Goal: Navigation & Orientation: Go to known website

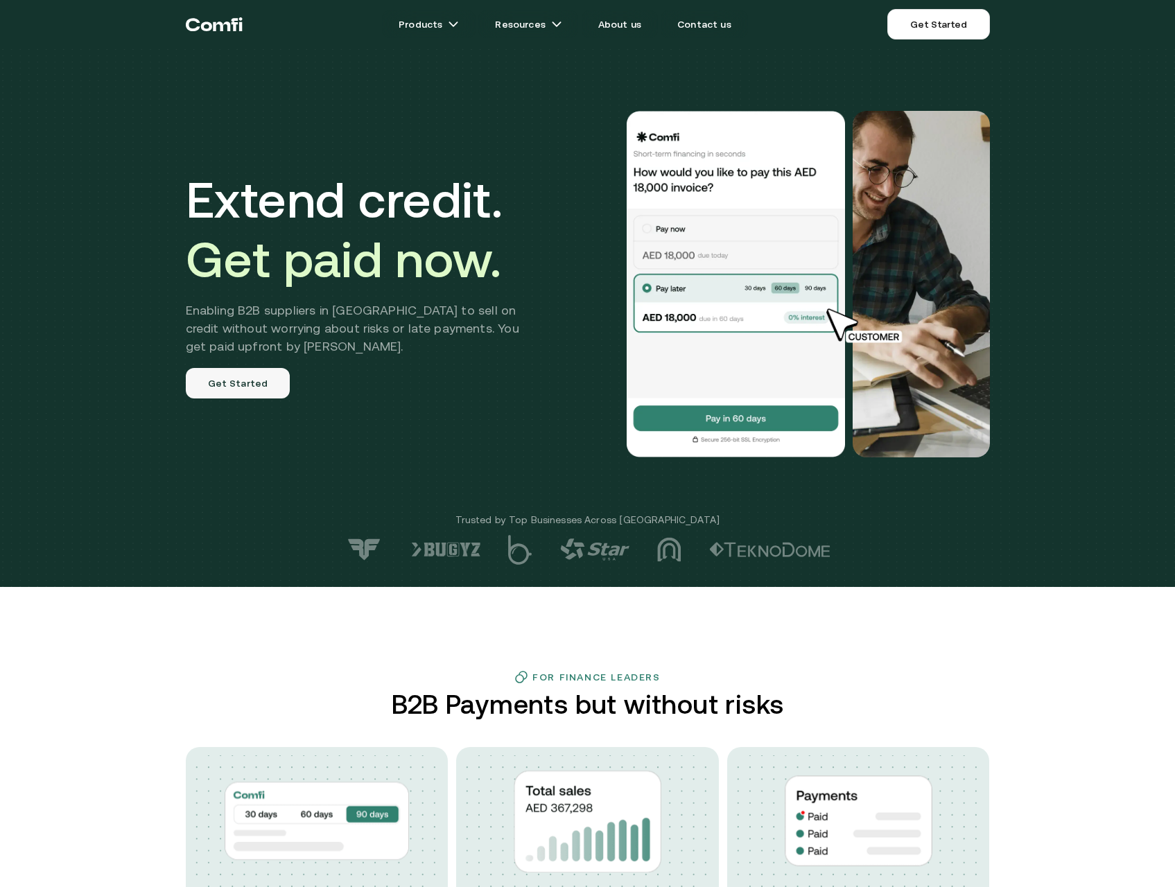
click at [225, 372] on link "Get Started" at bounding box center [238, 383] width 105 height 30
